Goal: Task Accomplishment & Management: Use online tool/utility

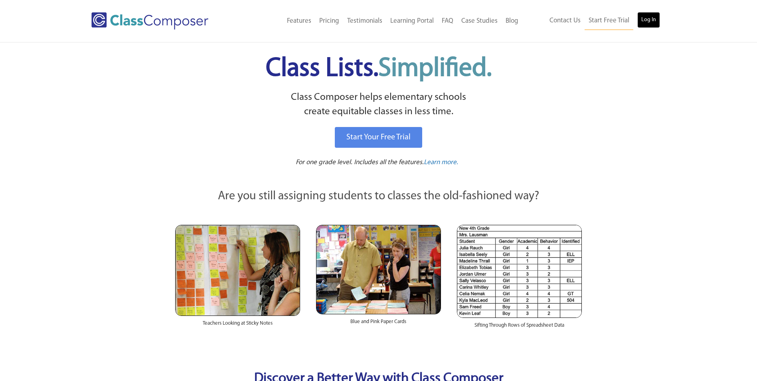
click at [653, 16] on link "Log In" at bounding box center [649, 20] width 23 height 16
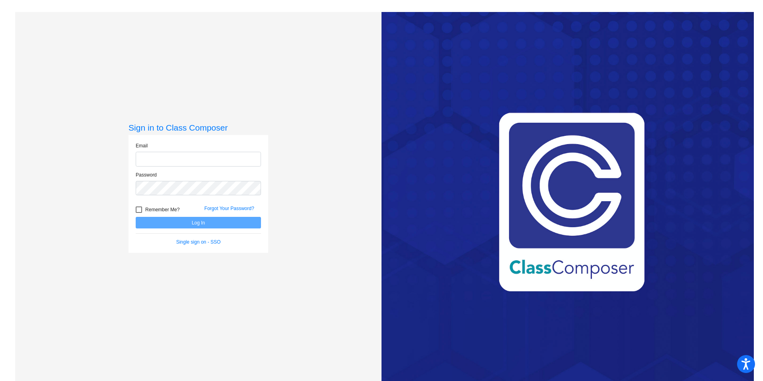
type input "[EMAIL_ADDRESS][DOMAIN_NAME]"
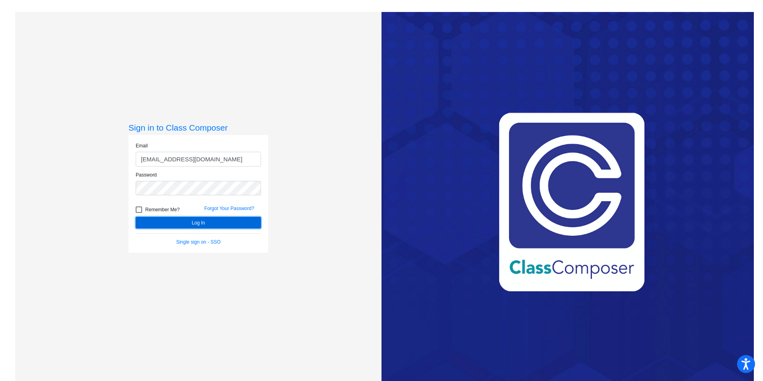
click at [190, 220] on button "Log In" at bounding box center [198, 223] width 125 height 12
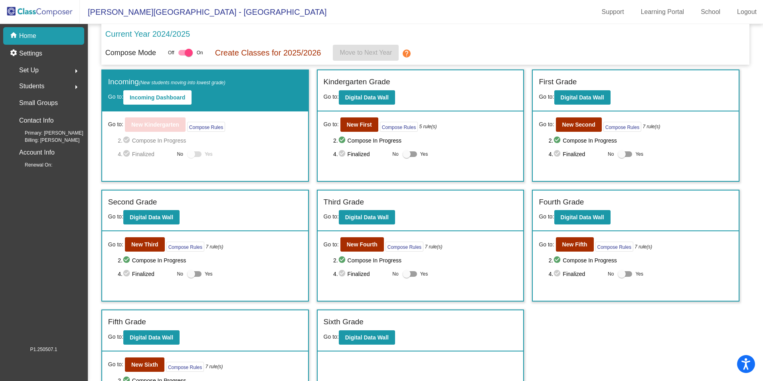
click at [30, 88] on span "Students" at bounding box center [31, 86] width 25 height 11
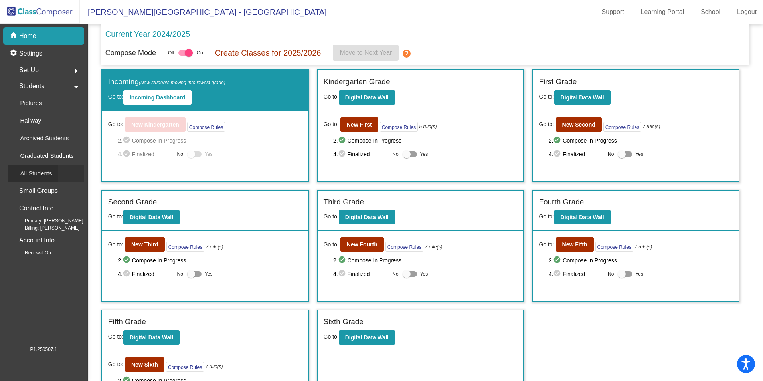
click at [57, 173] on div "All Students" at bounding box center [33, 173] width 50 height 18
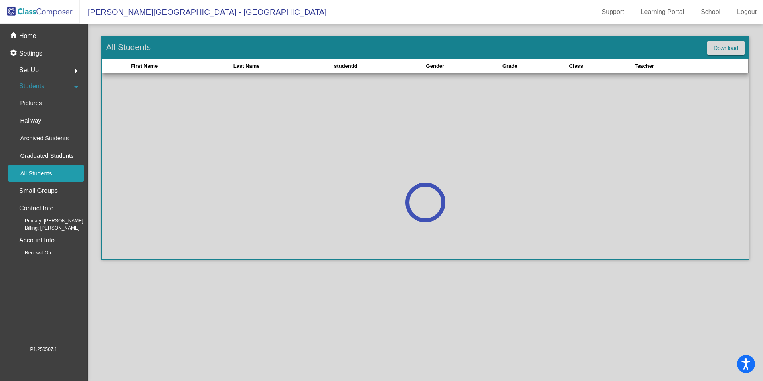
click at [33, 67] on span "Set Up" at bounding box center [29, 70] width 20 height 11
click at [42, 135] on div "Classes" at bounding box center [28, 140] width 40 height 18
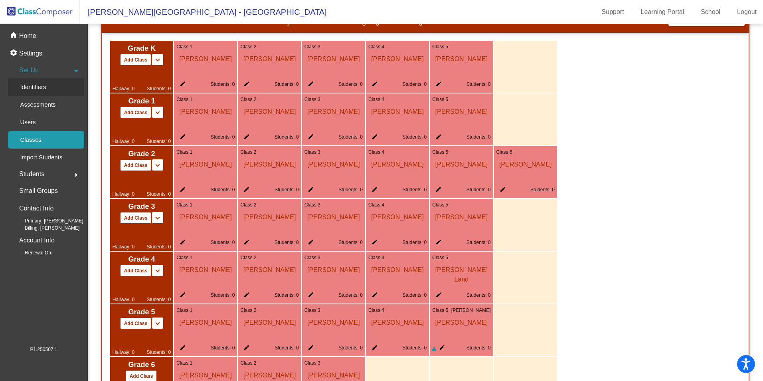
scroll to position [486, 0]
click at [39, 168] on span "Students" at bounding box center [31, 173] width 25 height 11
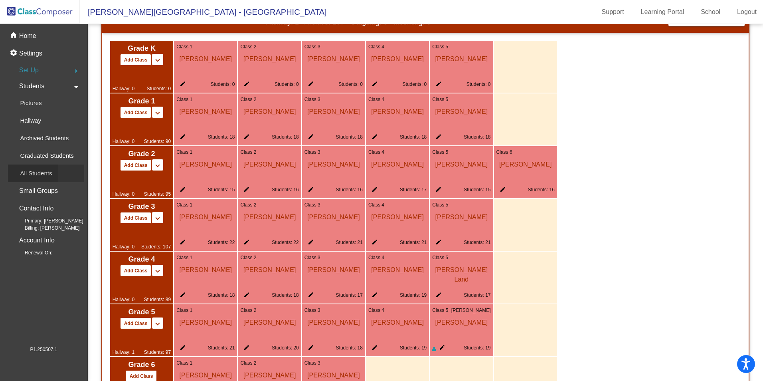
click at [39, 172] on p "All Students" at bounding box center [36, 173] width 32 height 10
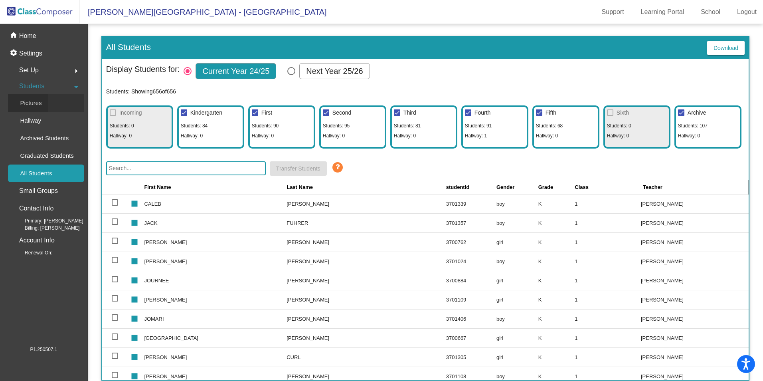
click at [28, 105] on p "Pictures" at bounding box center [31, 103] width 22 height 10
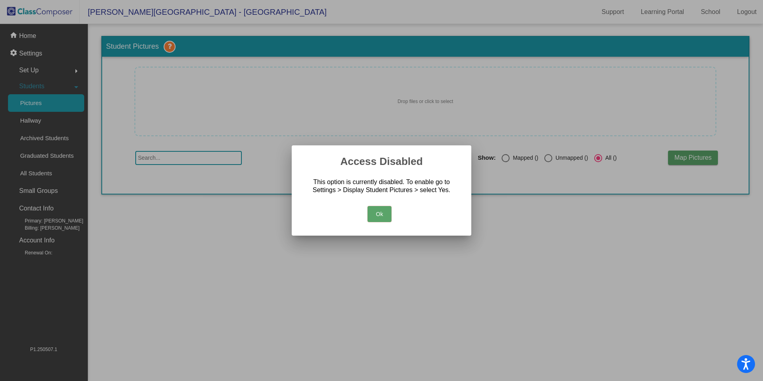
click at [380, 214] on button "Ok" at bounding box center [380, 214] width 24 height 16
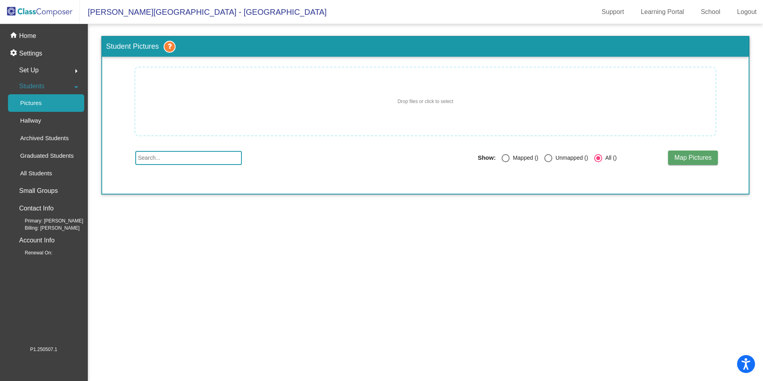
click at [47, 91] on div "Students arrow_drop_down" at bounding box center [46, 86] width 76 height 16
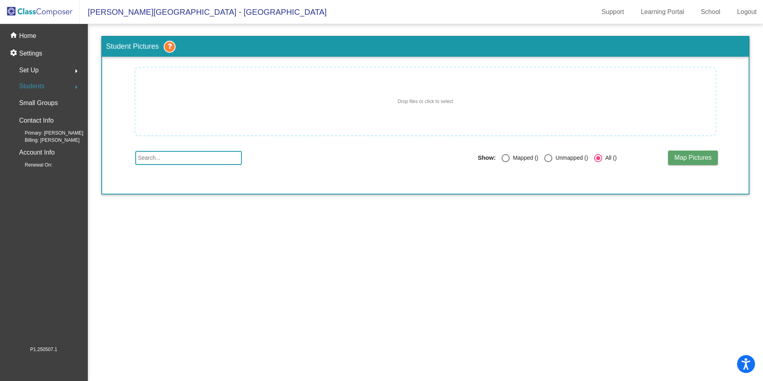
click at [49, 85] on div "Students arrow_right" at bounding box center [46, 86] width 76 height 16
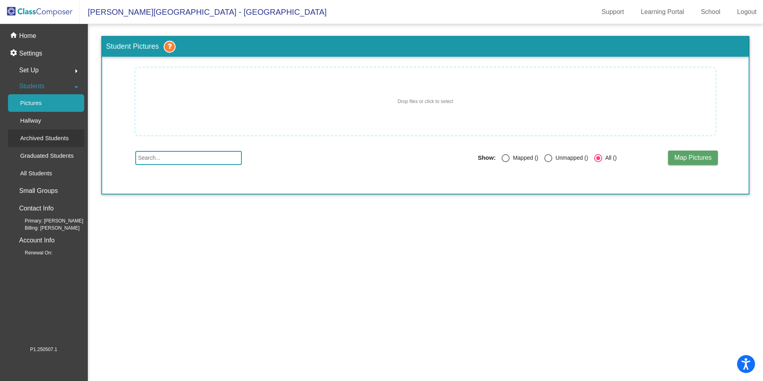
click at [42, 139] on p "Archived Students" at bounding box center [44, 138] width 49 height 10
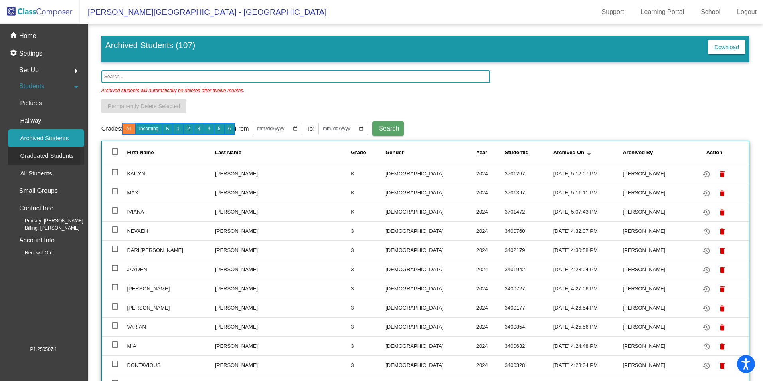
click at [43, 158] on p "Graduated Students" at bounding box center [46, 156] width 53 height 10
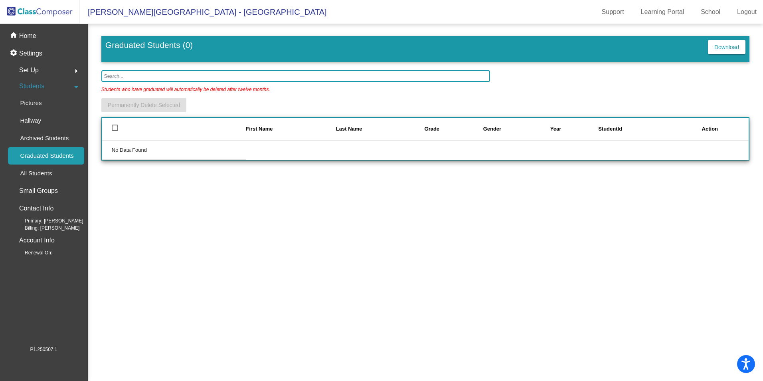
click at [32, 69] on span "Set Up" at bounding box center [29, 70] width 20 height 11
click at [38, 90] on p "Identifiers" at bounding box center [33, 87] width 26 height 10
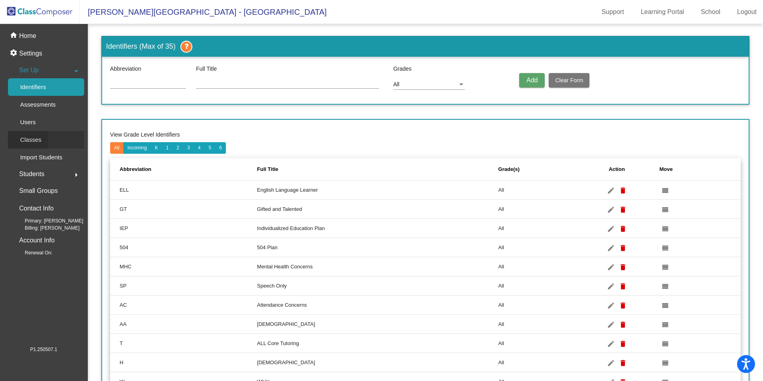
click at [38, 135] on p "Classes" at bounding box center [30, 140] width 21 height 10
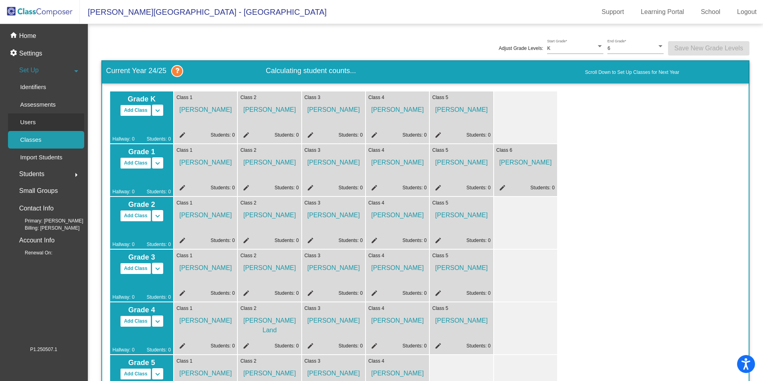
click at [42, 123] on div "Users" at bounding box center [25, 122] width 34 height 18
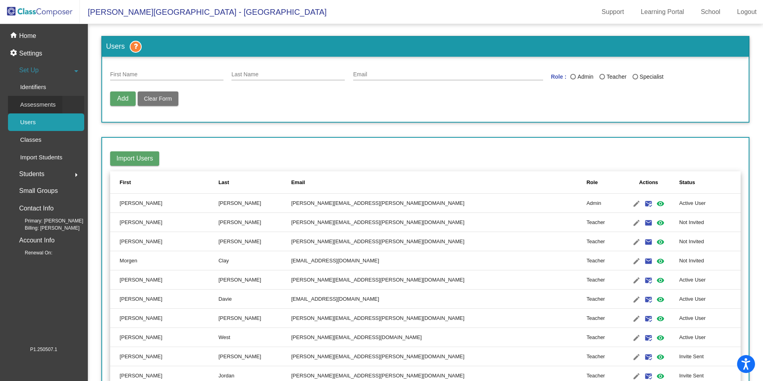
click at [42, 97] on div "Assessments" at bounding box center [35, 105] width 54 height 18
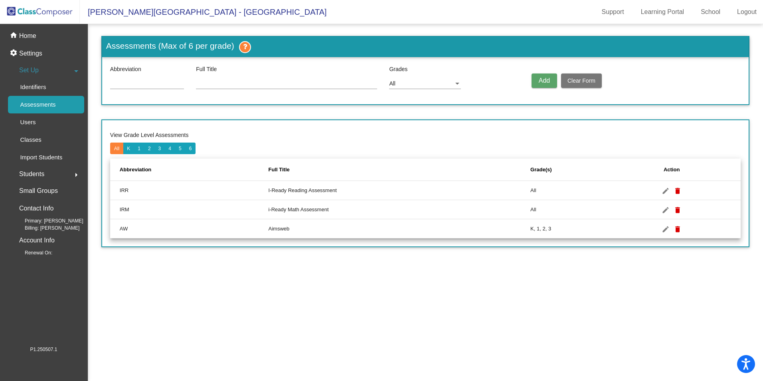
click at [36, 67] on span "Set Up" at bounding box center [29, 70] width 20 height 11
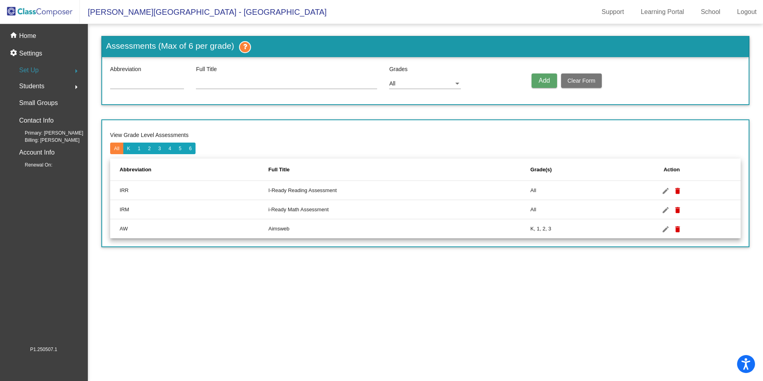
click at [87, 80] on mat-nav-list "home Home settings Settings Set Up arrow_right Students arrow_right Small Group…" at bounding box center [43, 184] width 87 height 321
click at [76, 86] on mat-icon "arrow_right" at bounding box center [76, 87] width 10 height 10
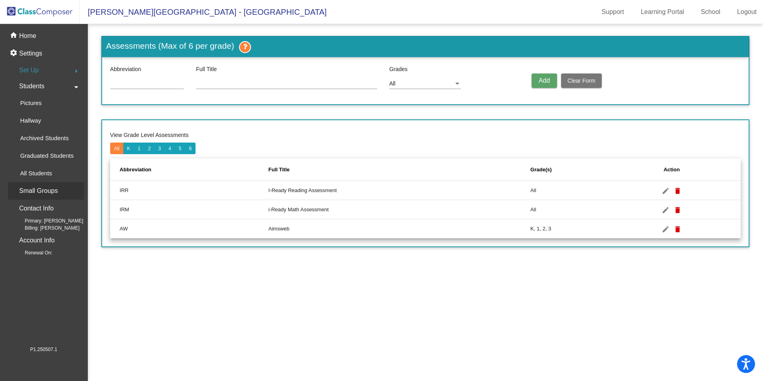
click at [56, 188] on p "Small Groups" at bounding box center [38, 190] width 39 height 11
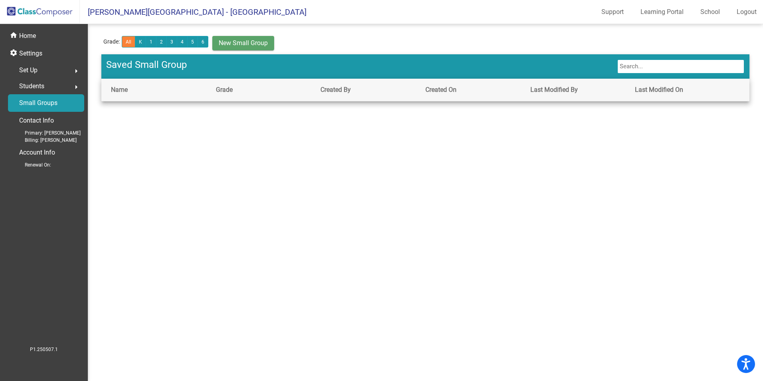
click at [32, 65] on span "Set Up" at bounding box center [28, 70] width 18 height 11
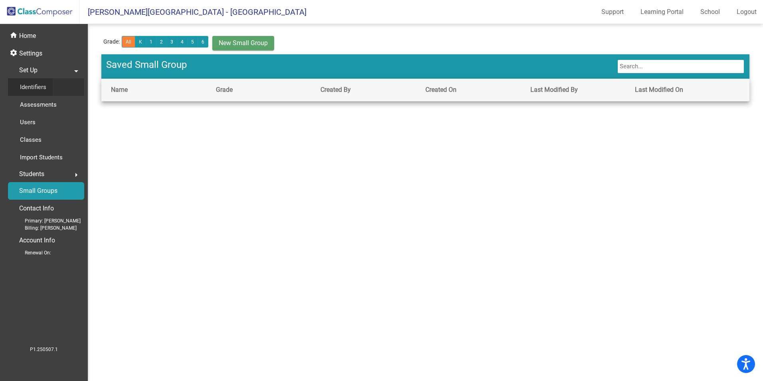
click at [31, 87] on p "Identifiers" at bounding box center [33, 87] width 26 height 10
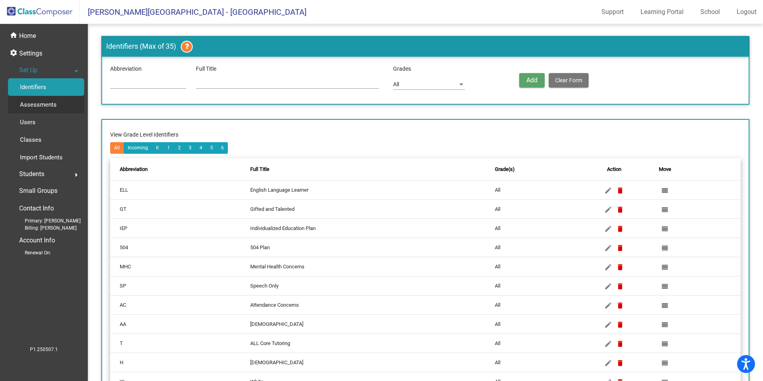
click at [32, 107] on p "Assessments" at bounding box center [38, 105] width 37 height 10
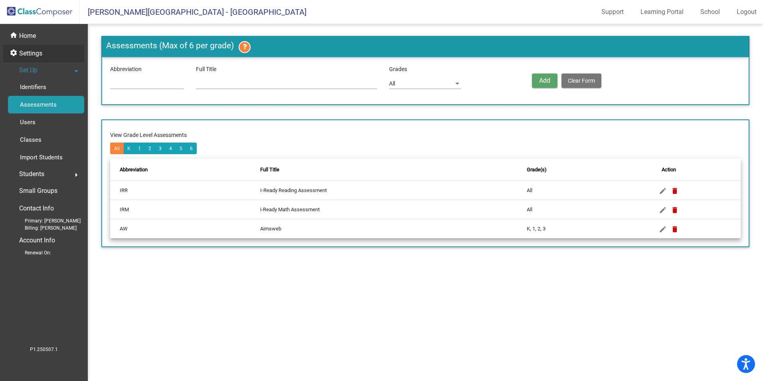
click at [31, 55] on p "Settings" at bounding box center [30, 54] width 23 height 10
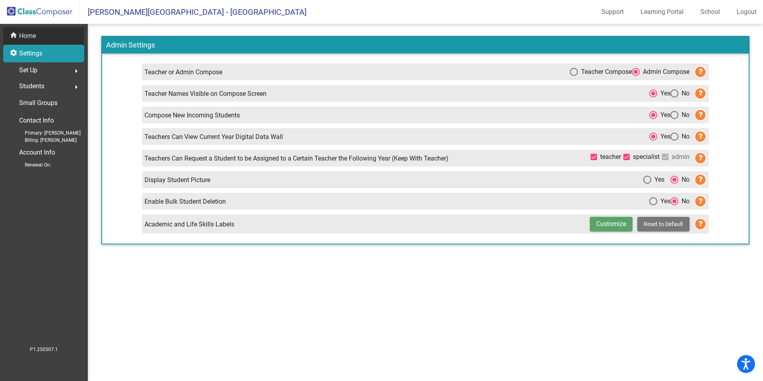
click at [31, 39] on p "Home" at bounding box center [27, 36] width 17 height 10
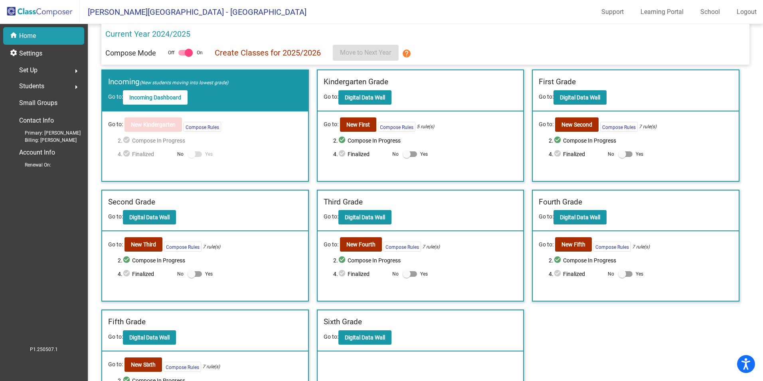
click at [52, 88] on div "Students arrow_right" at bounding box center [46, 86] width 76 height 16
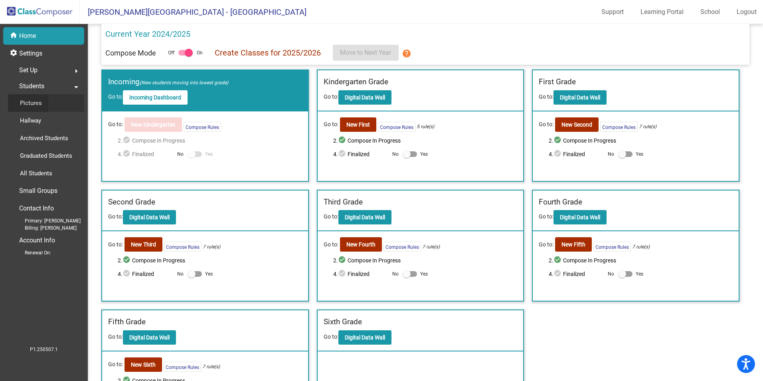
click at [31, 107] on p "Pictures" at bounding box center [31, 103] width 22 height 10
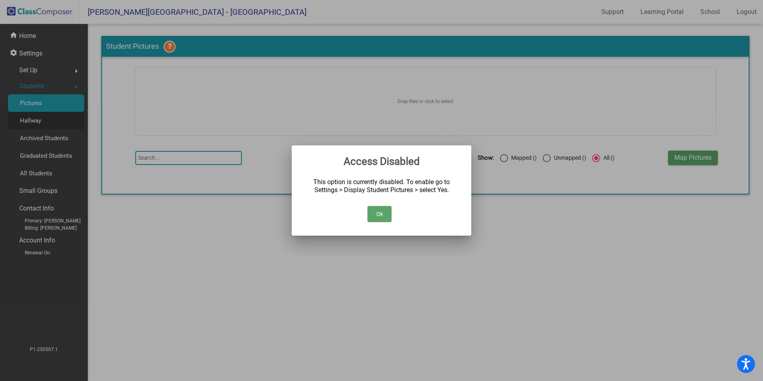
click at [30, 121] on div at bounding box center [381, 190] width 763 height 381
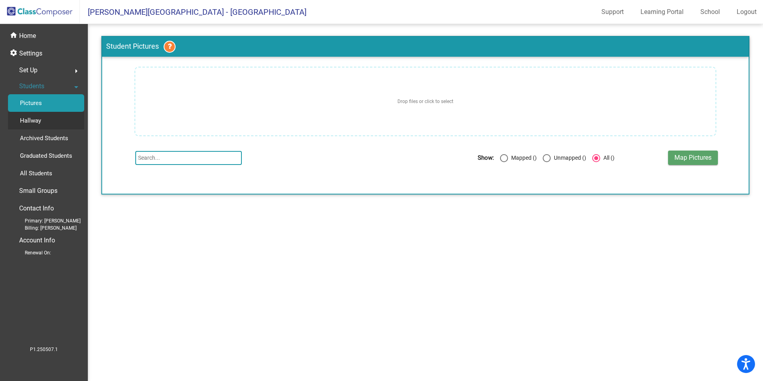
click at [42, 123] on div "Hallway" at bounding box center [28, 121] width 40 height 18
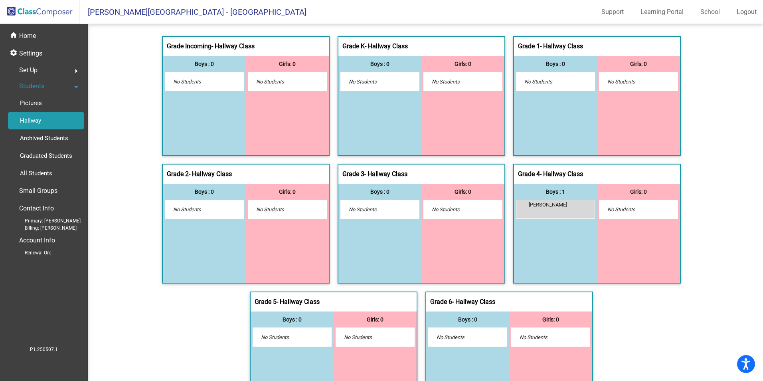
click at [36, 65] on span "Set Up" at bounding box center [28, 70] width 18 height 11
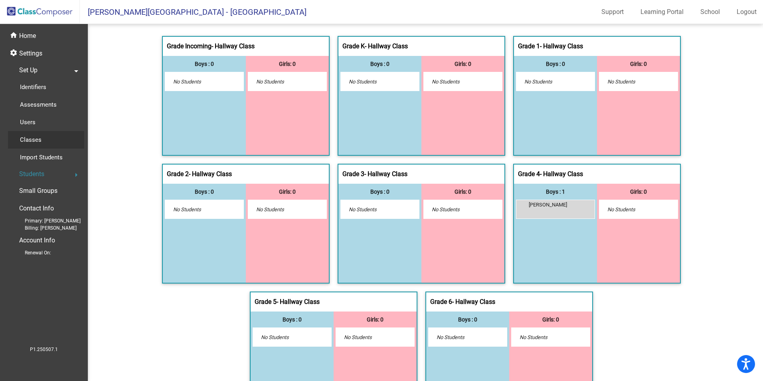
click at [38, 140] on p "Classes" at bounding box center [31, 140] width 22 height 10
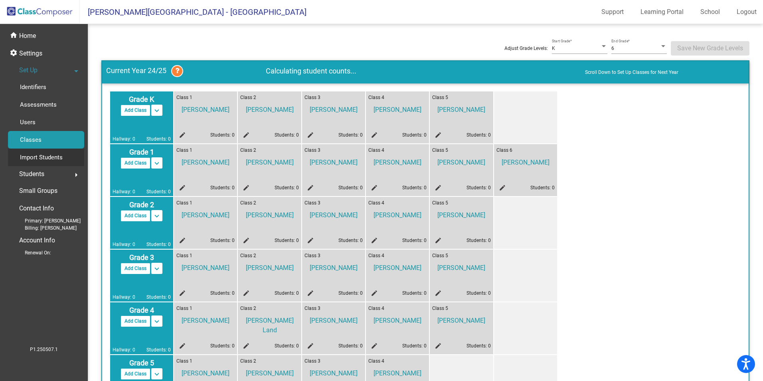
click at [44, 156] on p "Import Students" at bounding box center [41, 157] width 43 height 10
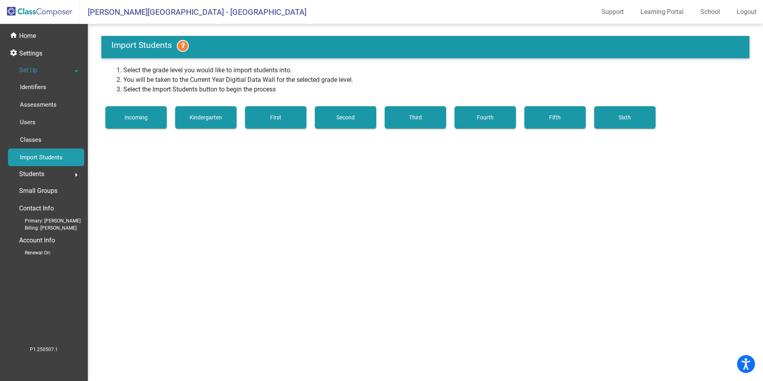
drag, startPoint x: 415, startPoint y: 118, endPoint x: 350, endPoint y: 114, distance: 64.8
click at [350, 114] on div "Incoming Kindergarten First Second Third Fourth Fifth Sixth" at bounding box center [380, 117] width 559 height 30
click at [346, 116] on span "Second" at bounding box center [346, 117] width 18 height 6
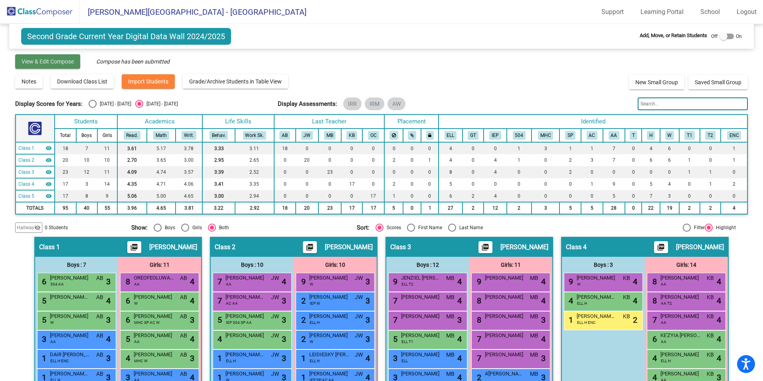
click at [69, 61] on span "View & Edit Compose" at bounding box center [48, 61] width 52 height 6
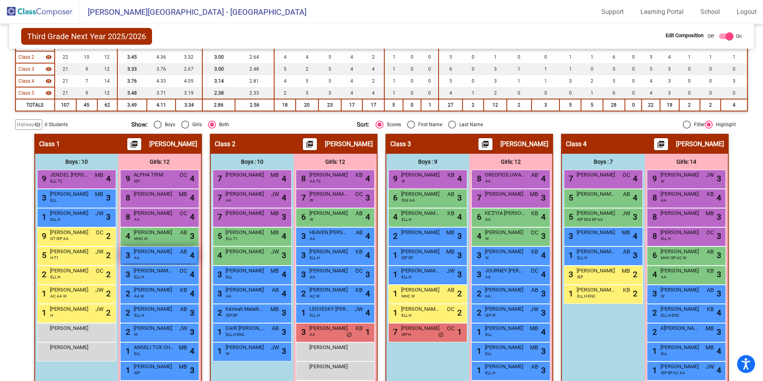
scroll to position [120, 0]
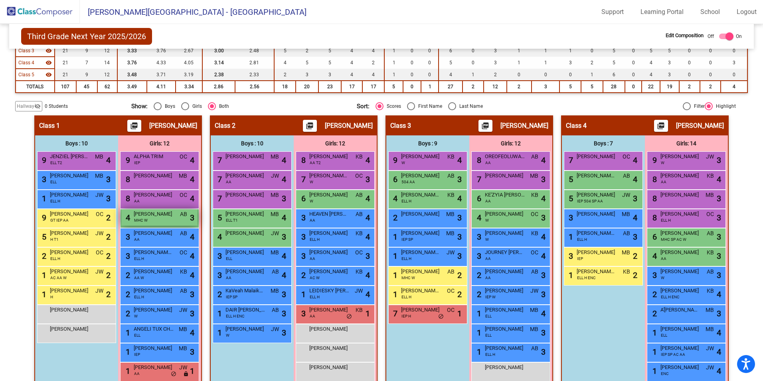
click at [154, 218] on div "4 [PERSON_NAME] MHC W AB lock do_not_disturb_alt 3" at bounding box center [159, 217] width 76 height 16
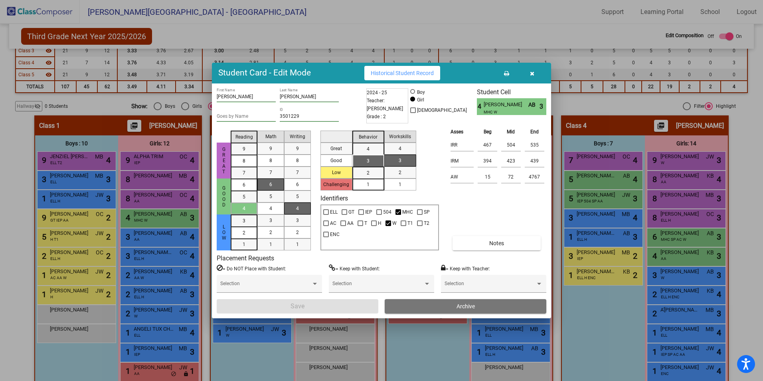
click at [353, 24] on div at bounding box center [381, 190] width 763 height 381
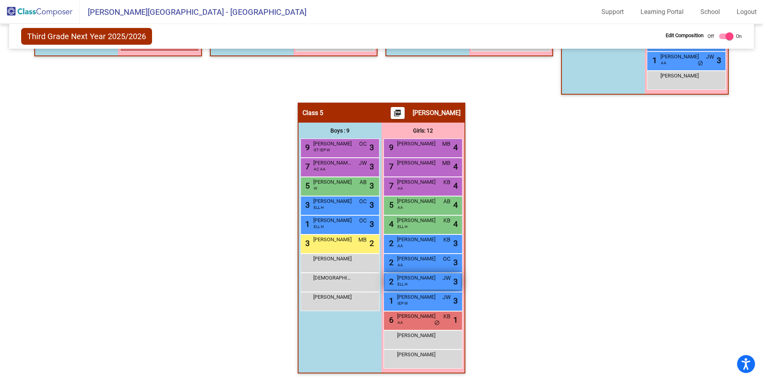
scroll to position [450, 0]
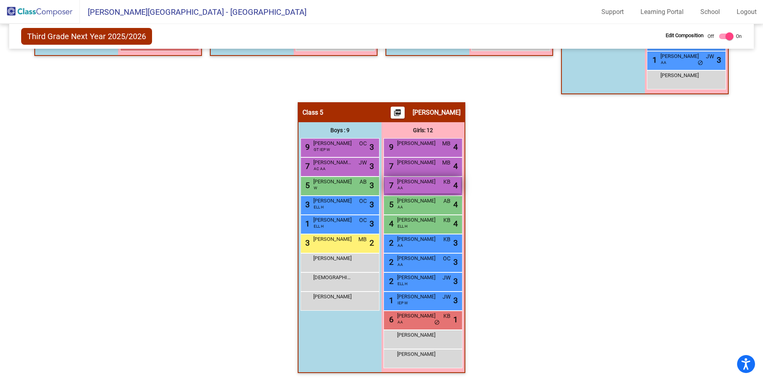
click at [418, 186] on div "7 [PERSON_NAME] AA KB lock do_not_disturb_alt 4" at bounding box center [423, 185] width 76 height 16
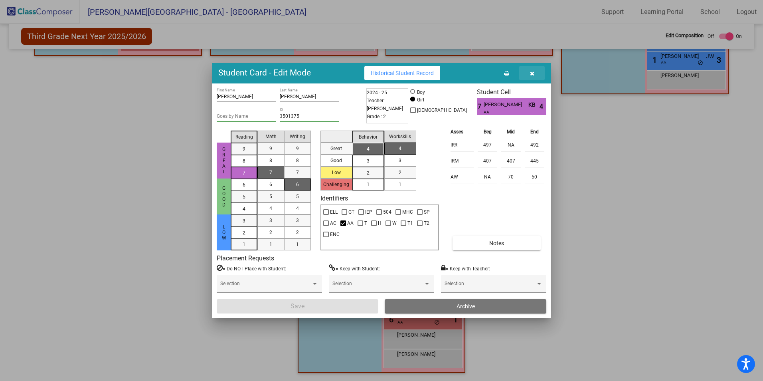
click at [532, 72] on icon "button" at bounding box center [532, 74] width 4 height 6
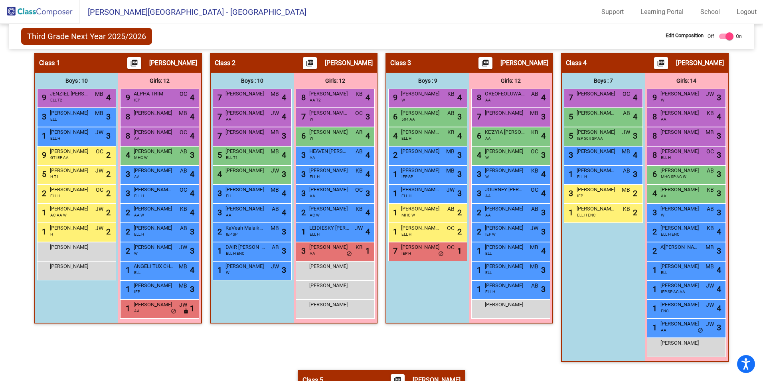
scroll to position [170, 0]
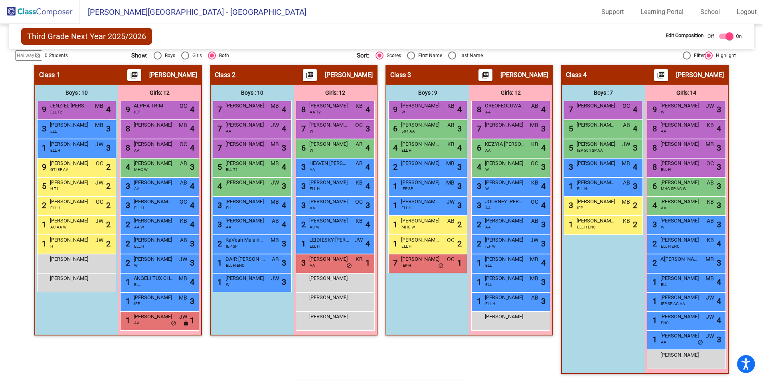
click at [0, 0] on div "Boys : 9 9 [PERSON_NAME] W KB lock do_not_disturb_alt 4 6 [PERSON_NAME] 504 AA …" at bounding box center [0, 0] width 0 height 0
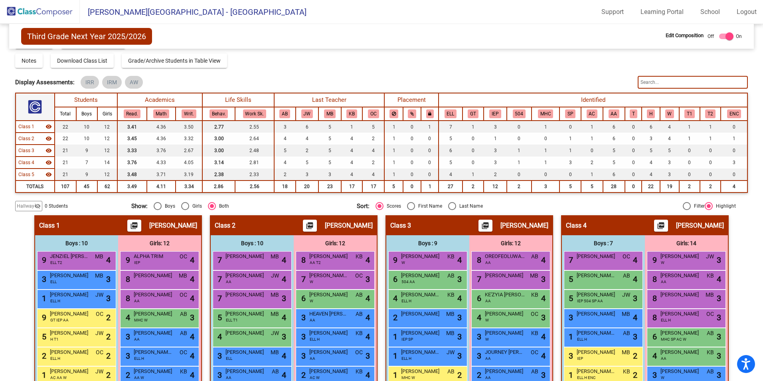
scroll to position [40, 0]
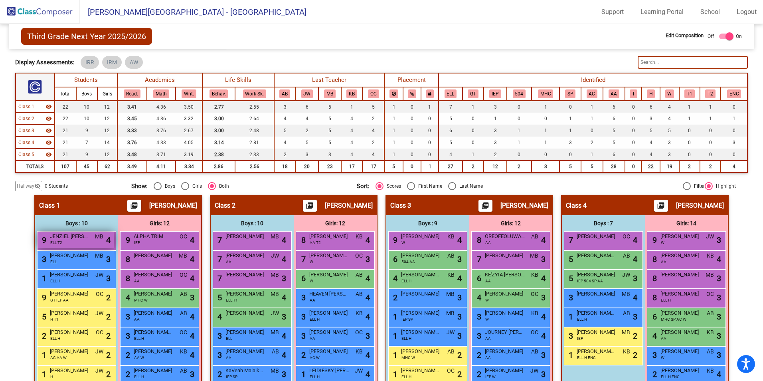
click at [67, 241] on div "9 JENZIEL [PERSON_NAME] T2 MB lock do_not_disturb_alt 4" at bounding box center [76, 240] width 76 height 16
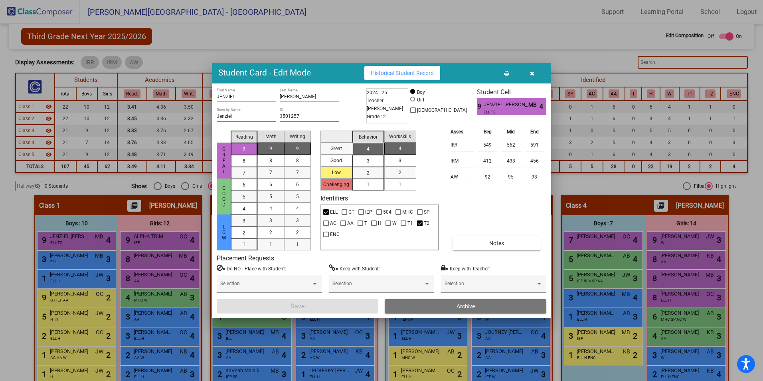
click at [535, 74] on button "button" at bounding box center [532, 73] width 26 height 14
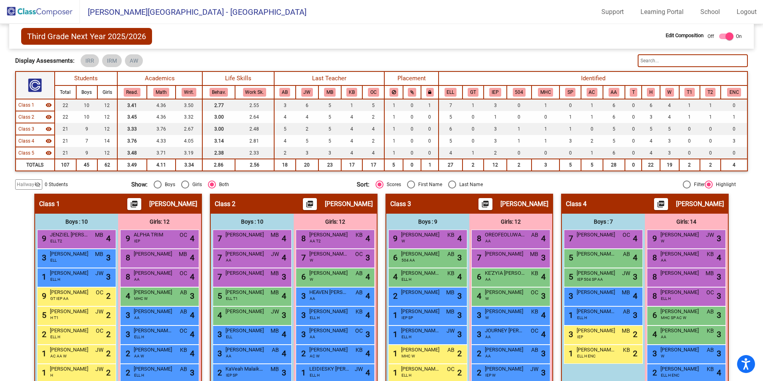
scroll to position [160, 0]
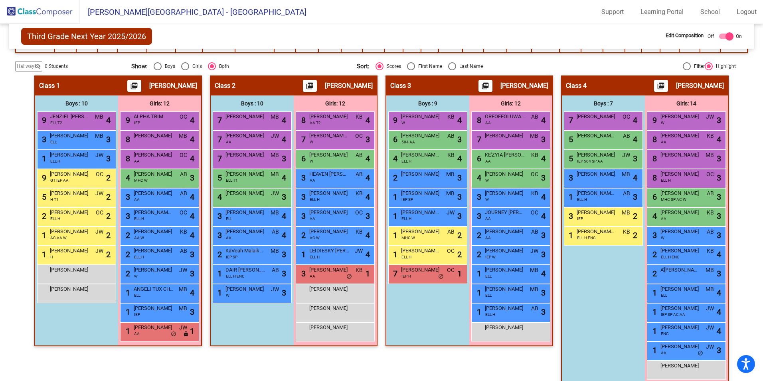
drag, startPoint x: 638, startPoint y: 401, endPoint x: 725, endPoint y: 34, distance: 377.8
click at [725, 35] on div "Third Grade Next Year 2025/2026 Edit Composition Off On Incoming Digital Data W…" at bounding box center [381, 267] width 733 height 807
